Goal: Navigation & Orientation: Find specific page/section

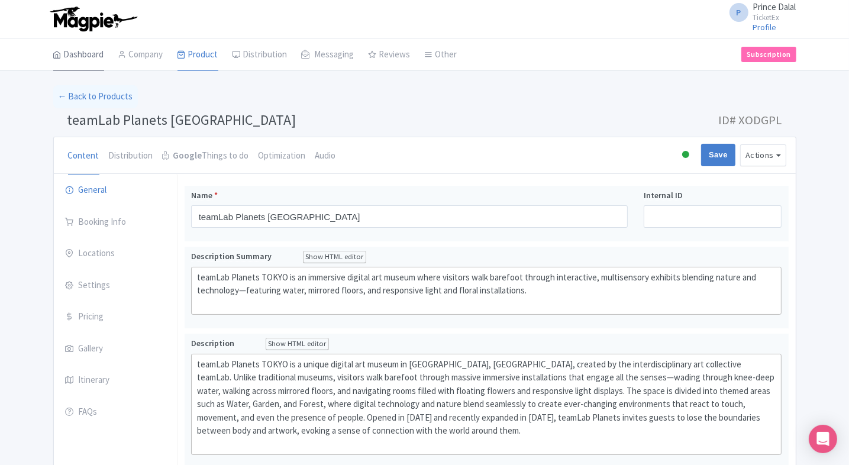
click at [86, 63] on link "Dashboard" at bounding box center [78, 54] width 51 height 33
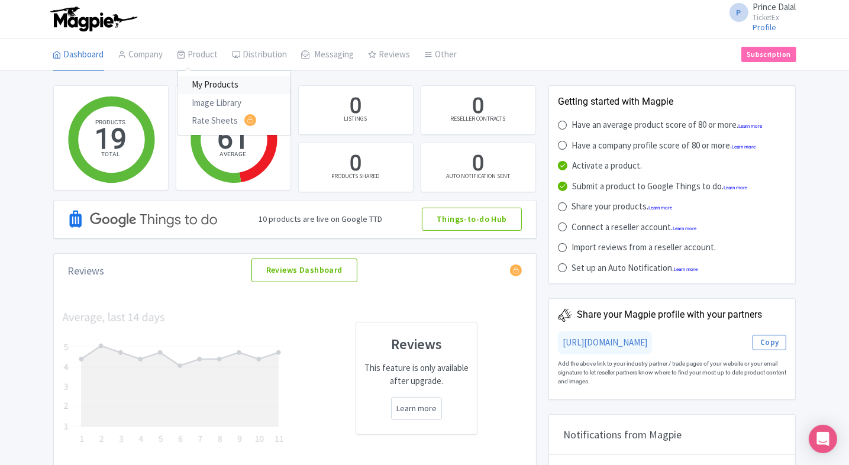
click at [218, 83] on link "My Products" at bounding box center [234, 85] width 112 height 18
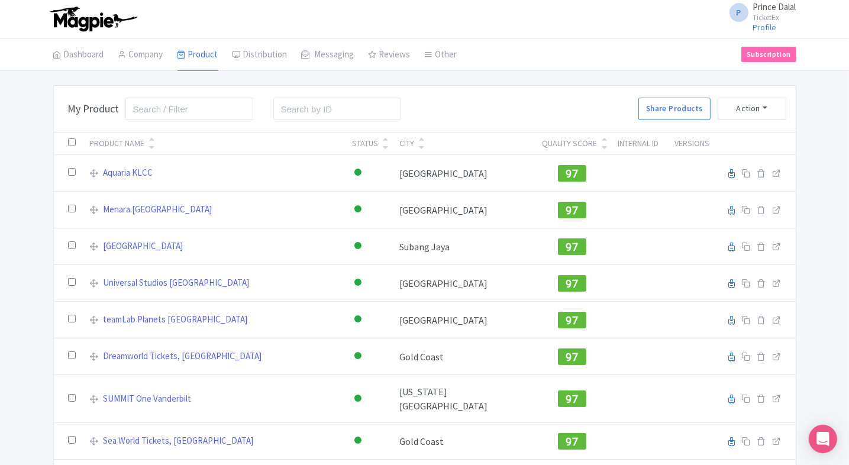
scroll to position [40, 0]
